Goal: Find specific page/section: Find specific page/section

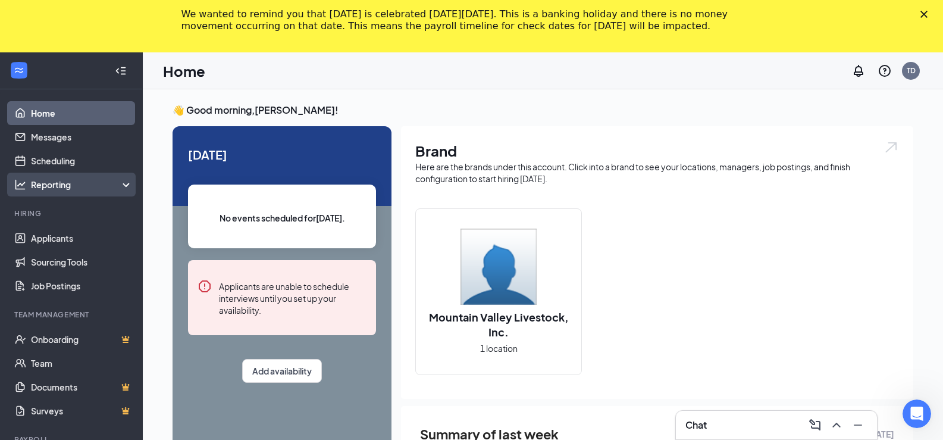
click at [70, 178] on div "Reporting" at bounding box center [71, 184] width 143 height 24
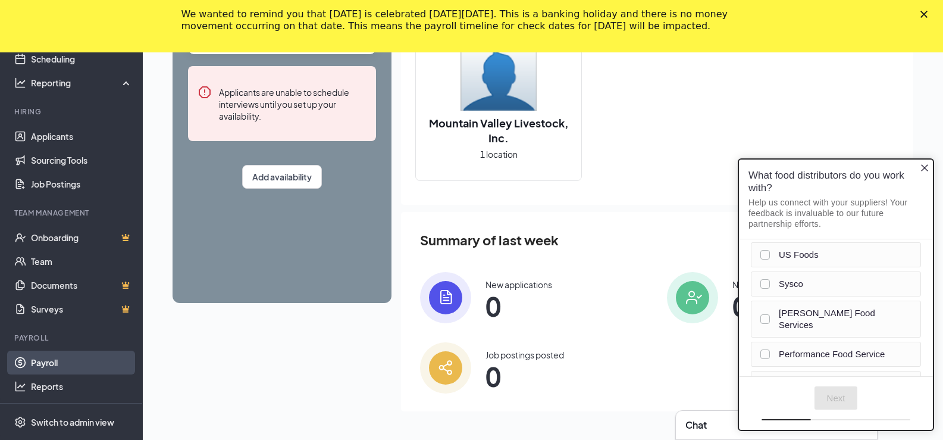
click at [45, 368] on link "Payroll" at bounding box center [82, 362] width 102 height 24
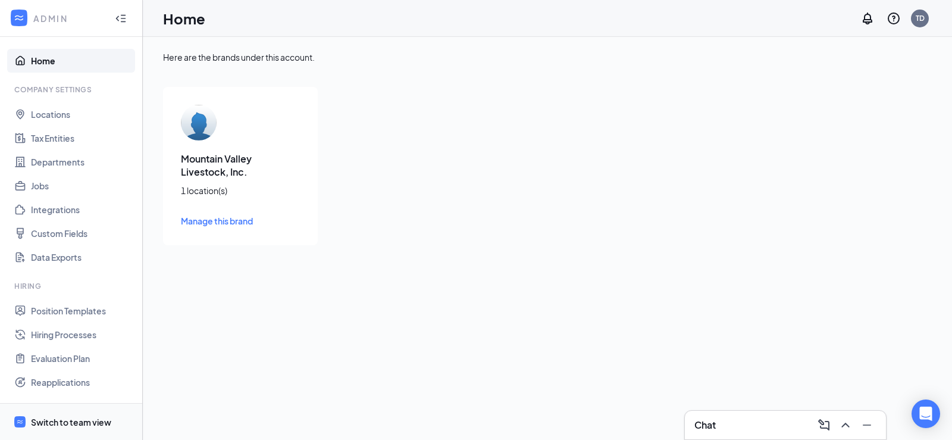
click at [89, 424] on div "Switch to team view" at bounding box center [71, 422] width 80 height 12
